Goal: Check status: Check status

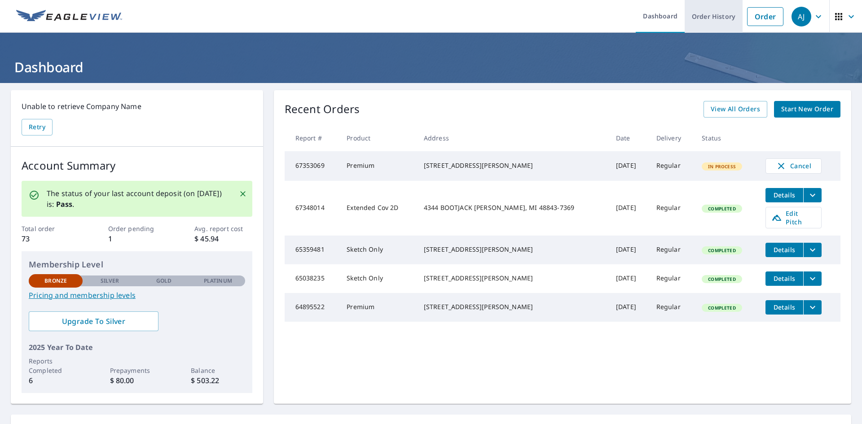
click at [705, 17] on link "Order History" at bounding box center [714, 16] width 58 height 33
